Goal: Check status: Check status

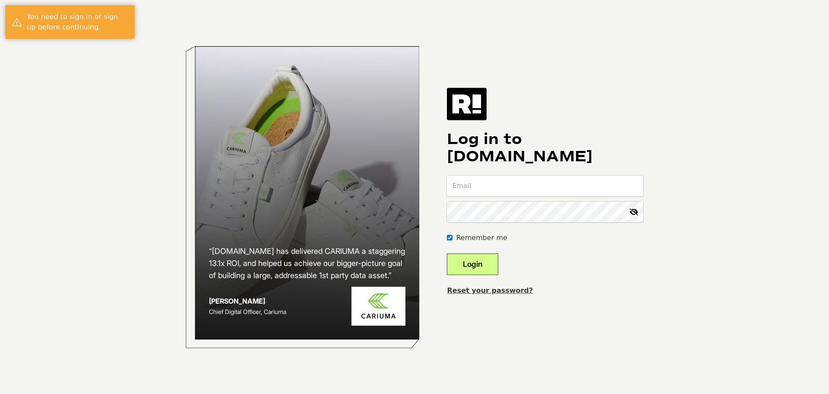
type input "[EMAIL_ADDRESS][DOMAIN_NAME]"
click at [499, 260] on button "Login" at bounding box center [472, 264] width 51 height 22
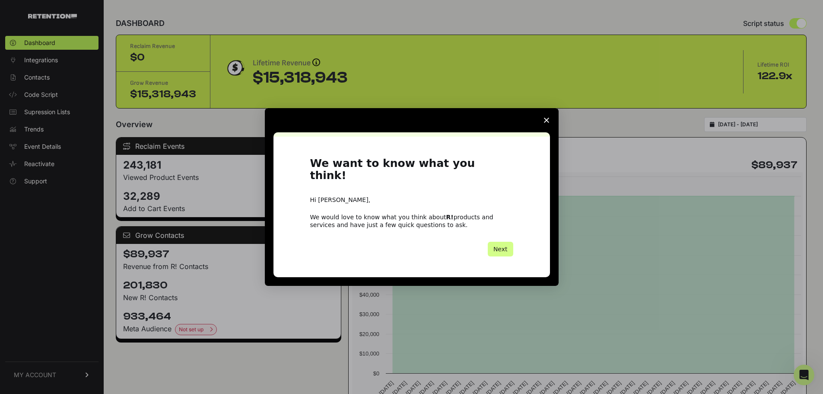
click at [548, 123] on icon "Close survey" at bounding box center [546, 120] width 5 height 5
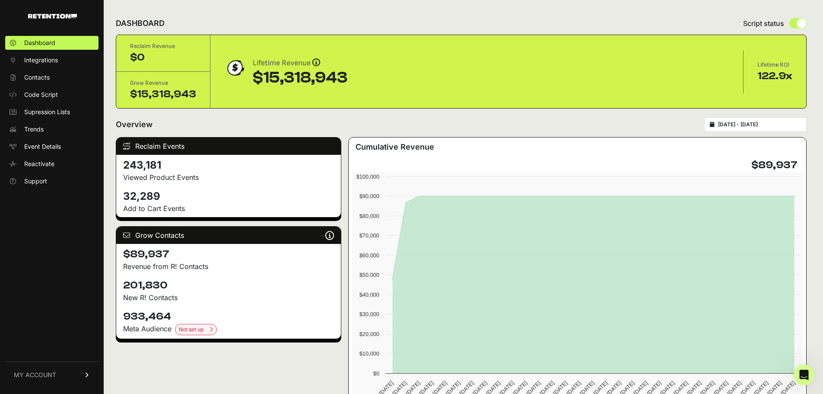
click at [783, 127] on input "2025-08-10 - 2025-09-09" at bounding box center [759, 124] width 83 height 7
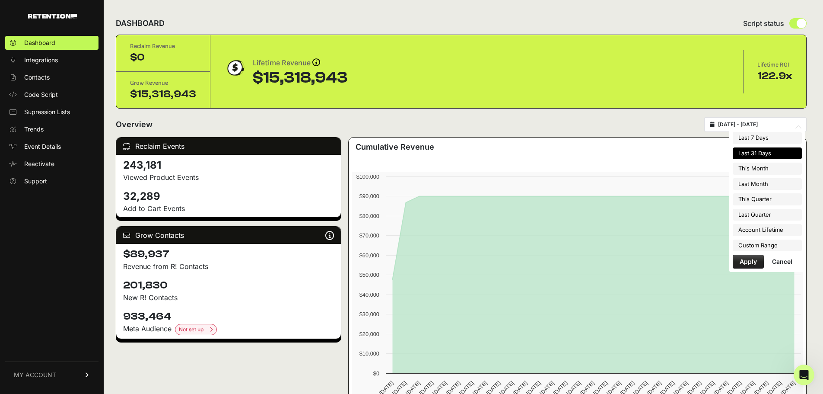
type input "2025-08-10"
type input "2025-09-09"
type input "2025-08-01"
type input "2025-08-31"
type input "2025-08-10"
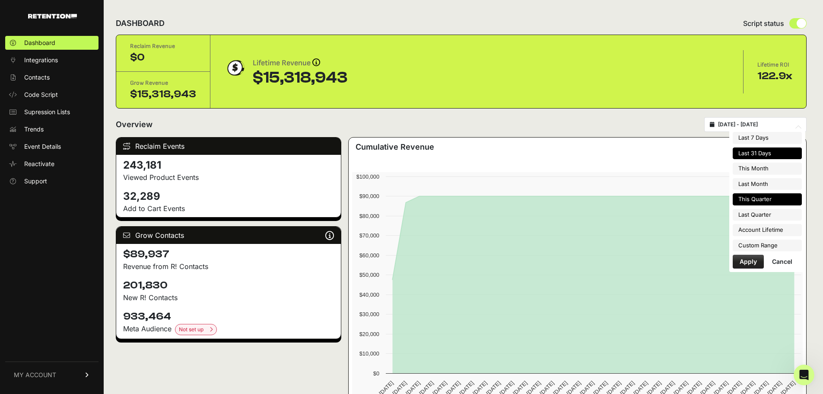
type input "2025-09-09"
type input "2025-07-01"
type input "2025-09-30"
type input "2025-08-10"
type input "2025-09-09"
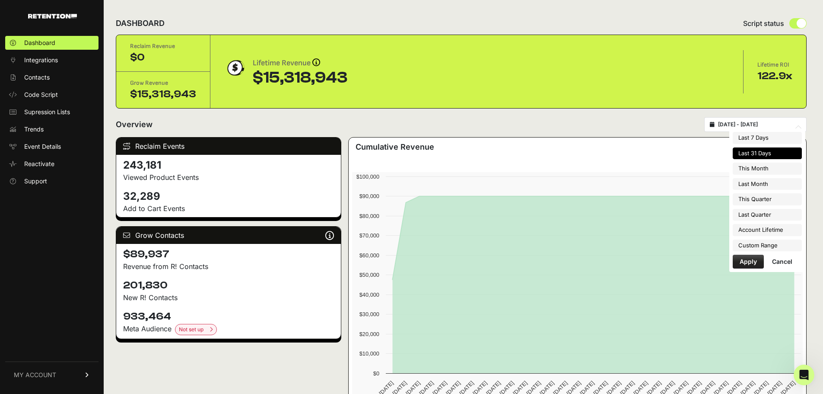
type input "2025-04-01"
type input "2025-06-30"
type input "2025-08-10"
type input "2025-09-09"
click at [785, 244] on li "Custom Range" at bounding box center [767, 245] width 69 height 12
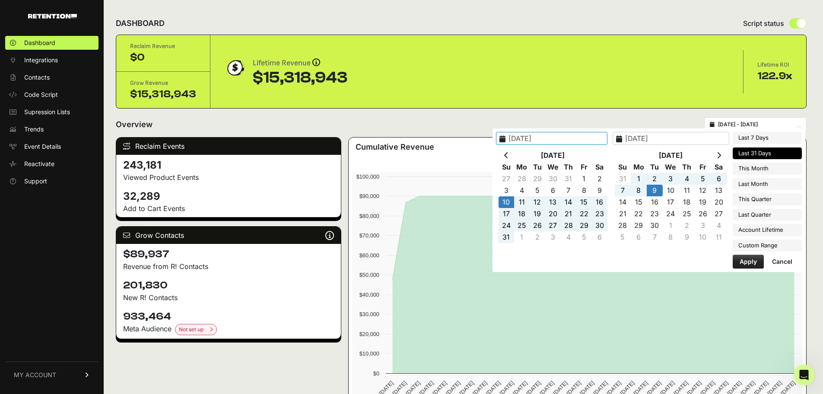
click at [537, 137] on input "2025-08-10" at bounding box center [551, 138] width 111 height 13
type input "2024-08-10"
click at [739, 259] on button "Apply" at bounding box center [748, 261] width 31 height 14
type input "[DATE] - [DATE]"
